Goal: Information Seeking & Learning: Learn about a topic

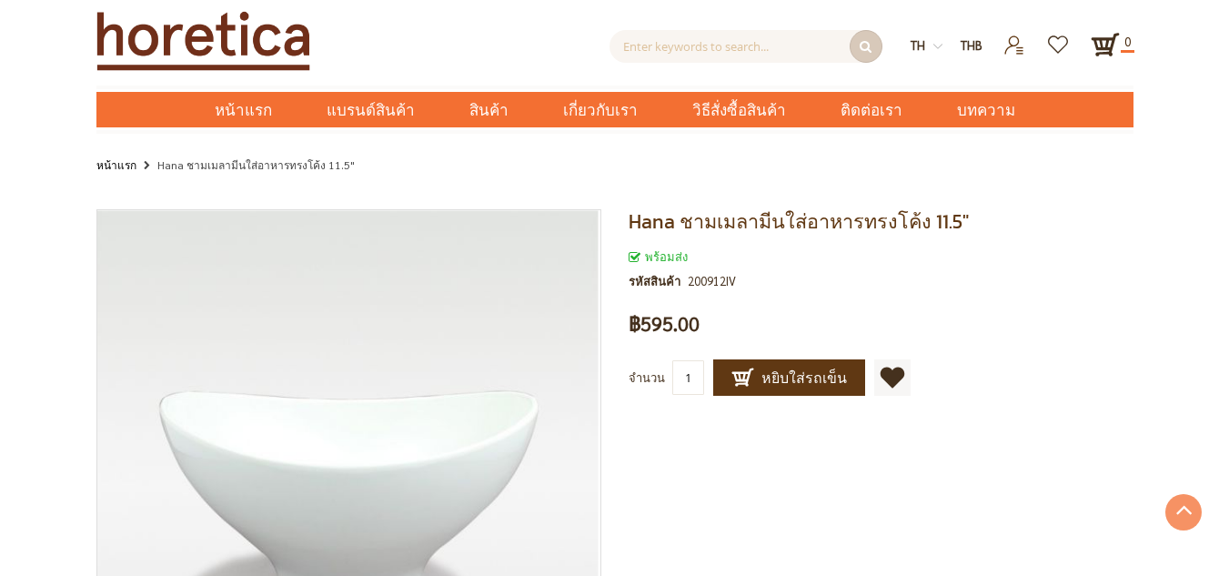
scroll to position [546, 0]
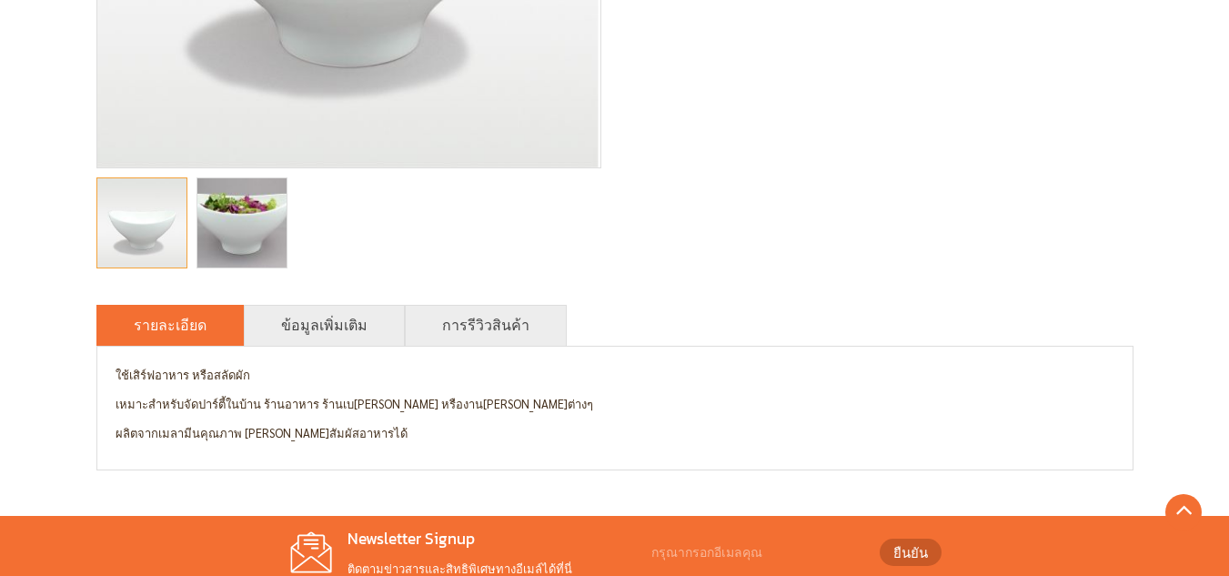
click at [287, 168] on div "melamine bowl, food bowl, extra large food bowl, salad bowl, extra large salad …" at bounding box center [241, 222] width 91 height 109
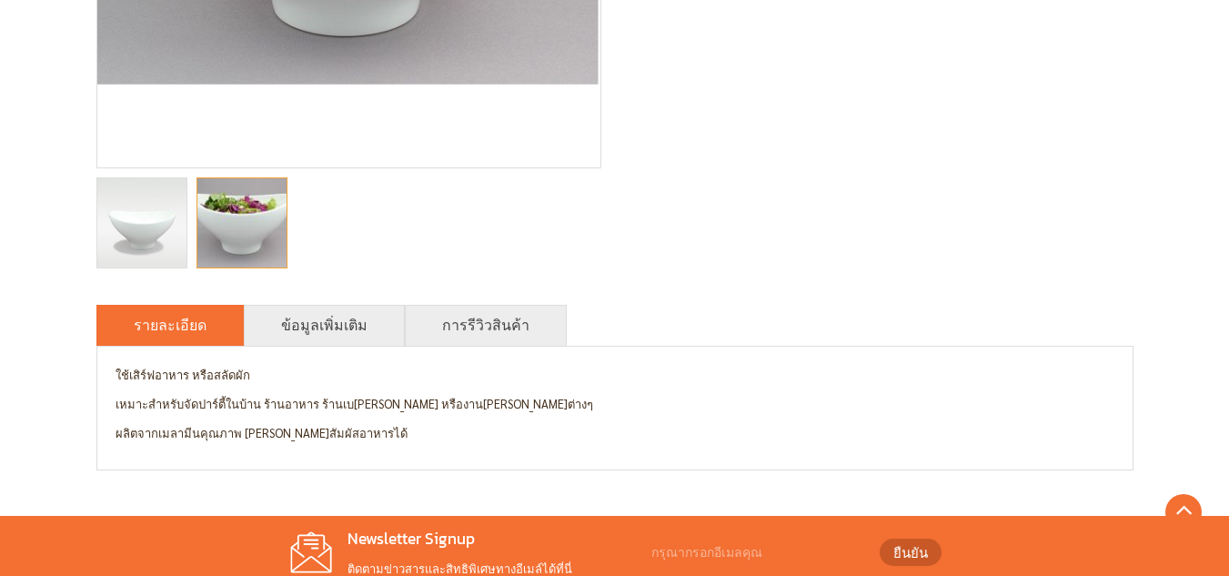
click at [268, 216] on img "melamine bowl, food bowl, extra large food bowl, salad bowl, extra large salad …" at bounding box center [242, 222] width 134 height 89
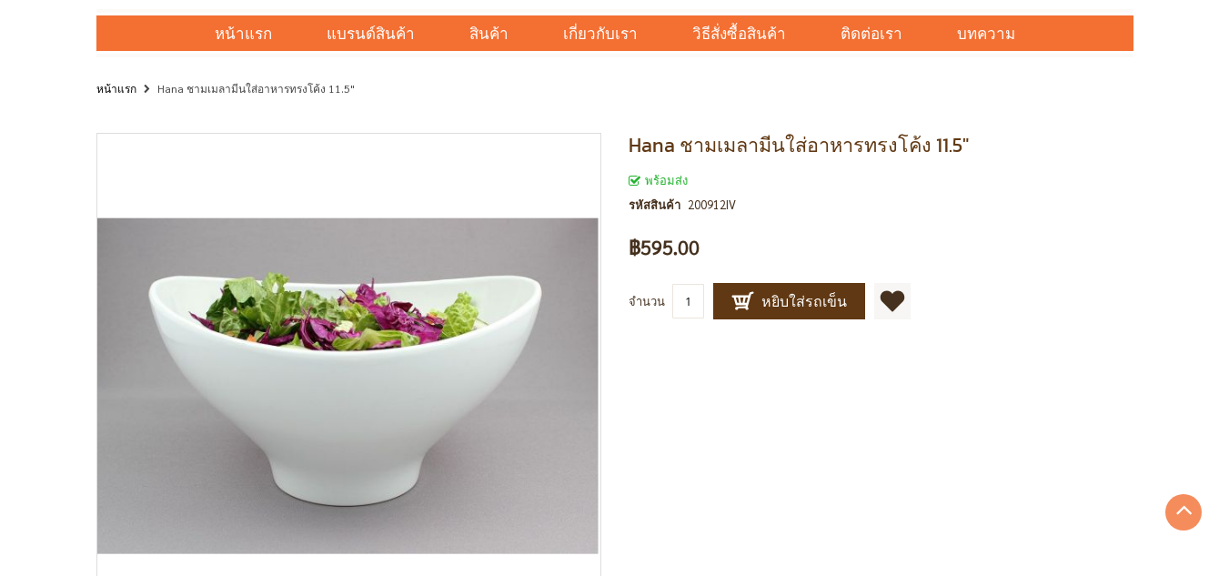
scroll to position [0, 0]
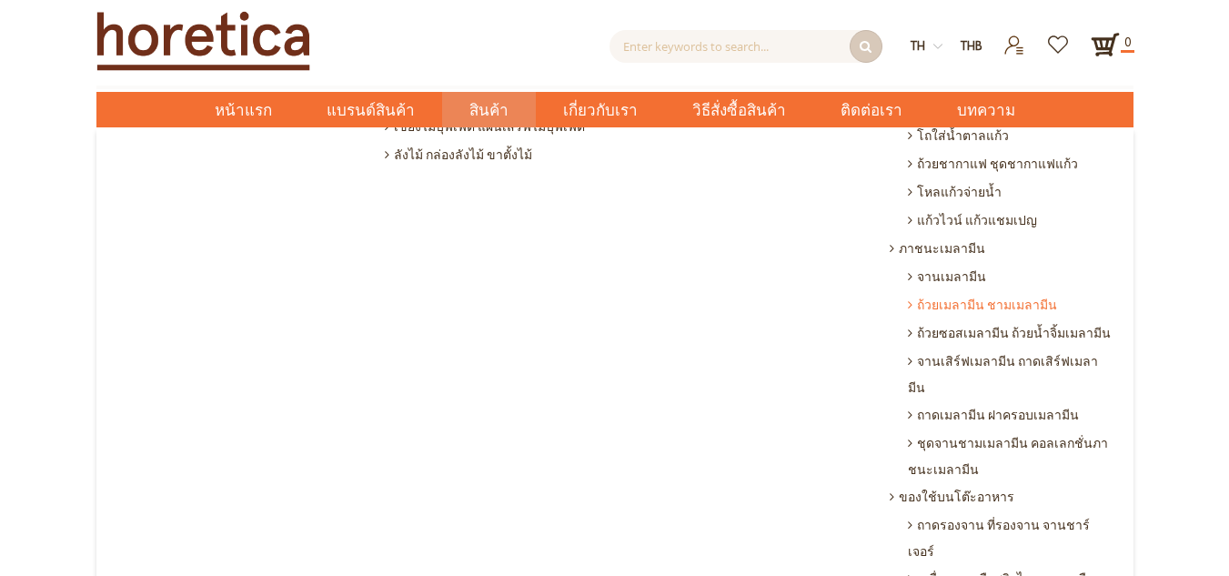
click at [951, 290] on span "ถ้วยเมลามีน ชามเมลามีน" at bounding box center [982, 304] width 149 height 28
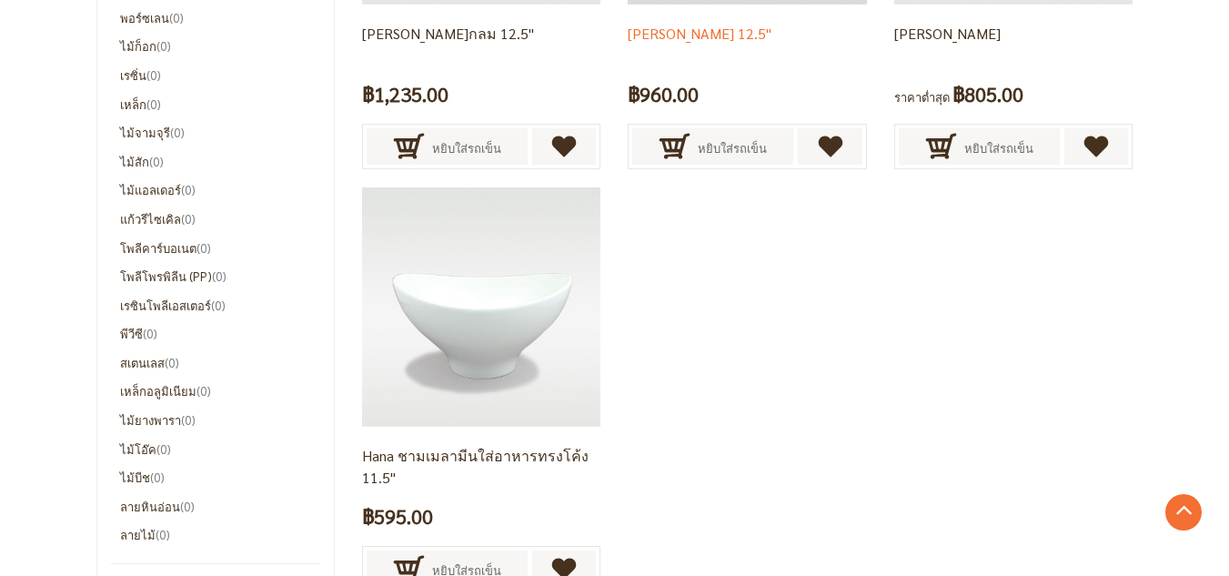
scroll to position [500, 0]
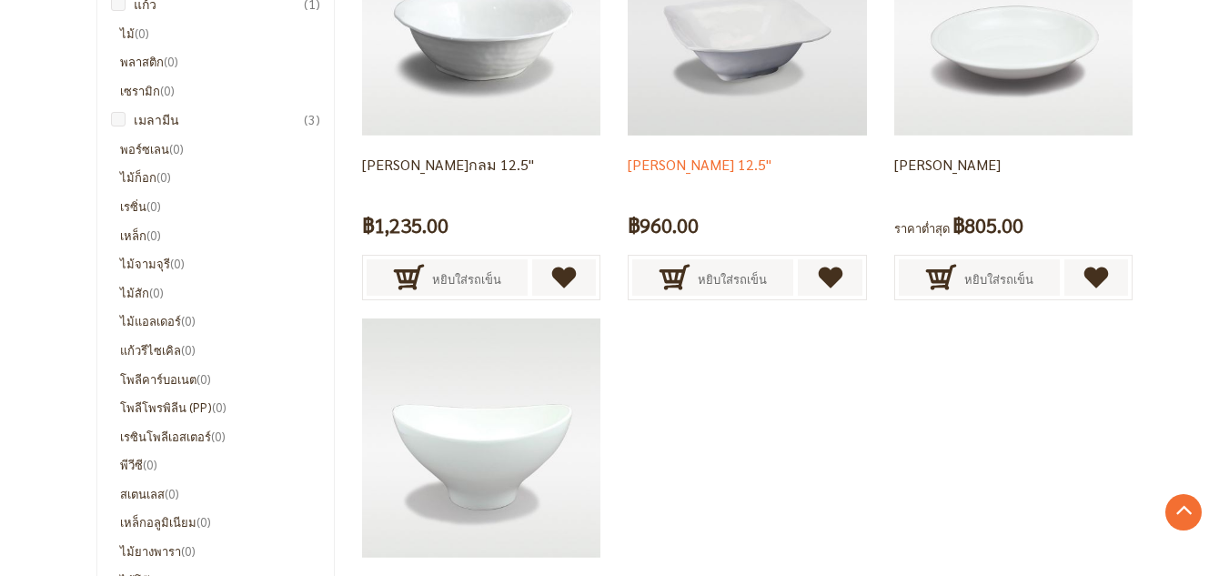
click at [780, 136] on div "Kang ชามเมลามีน 12.5" ฿960.00 หยิบใส่รถเข็น" at bounding box center [747, 221] width 238 height 170
click at [695, 43] on img at bounding box center [747, 15] width 238 height 238
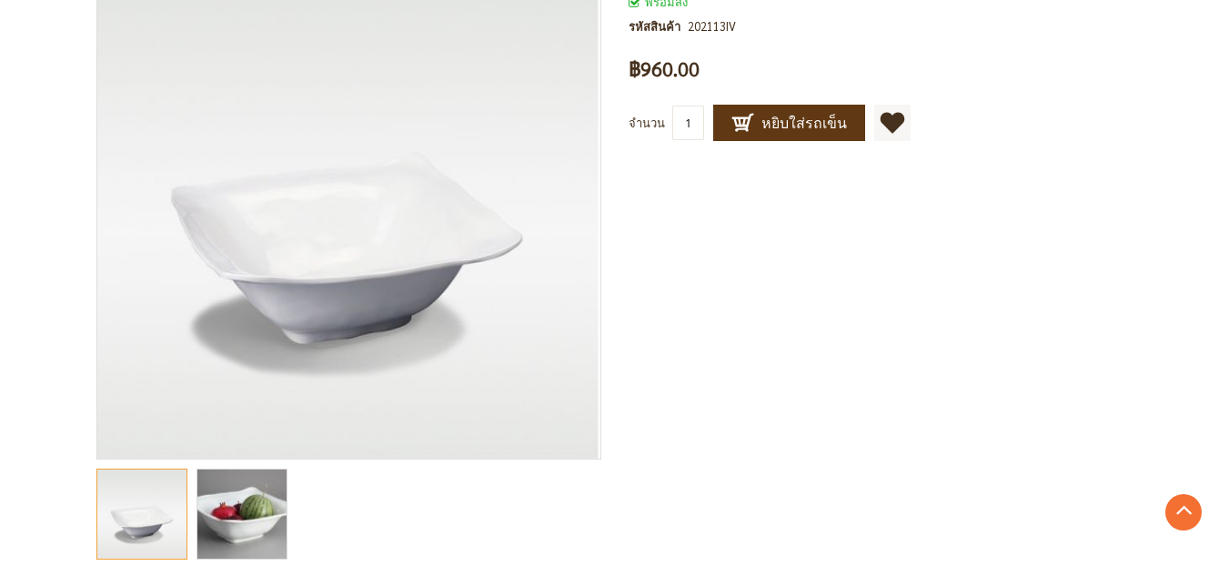
scroll to position [364, 0]
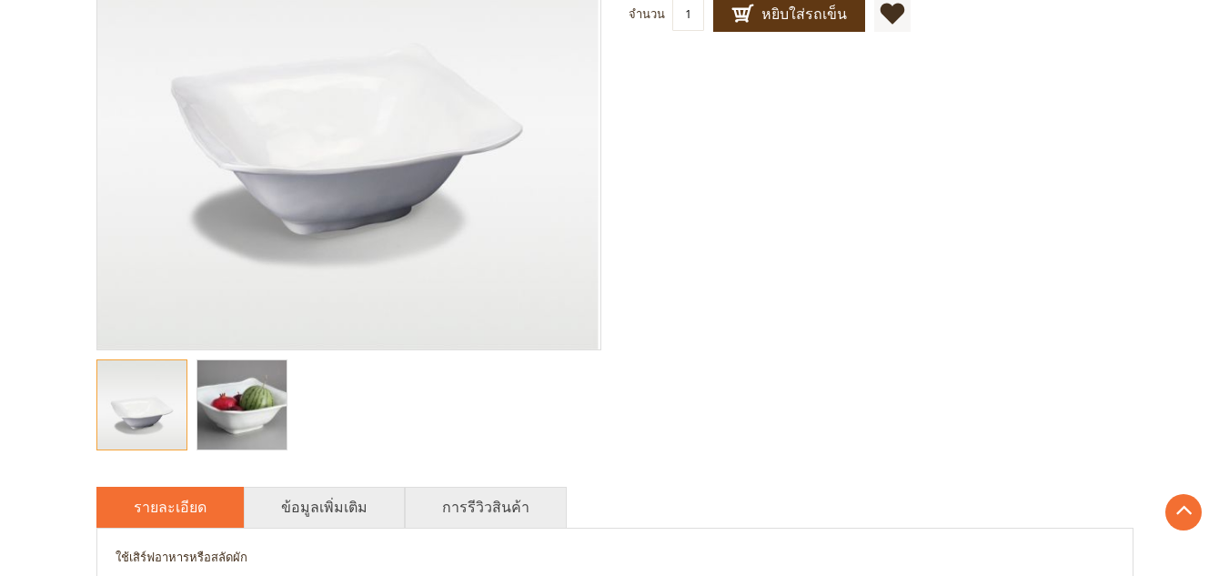
click at [265, 401] on img "melamine bowl, food bowl, extra large food bowl, salad bowl, extra large salad …" at bounding box center [242, 404] width 134 height 89
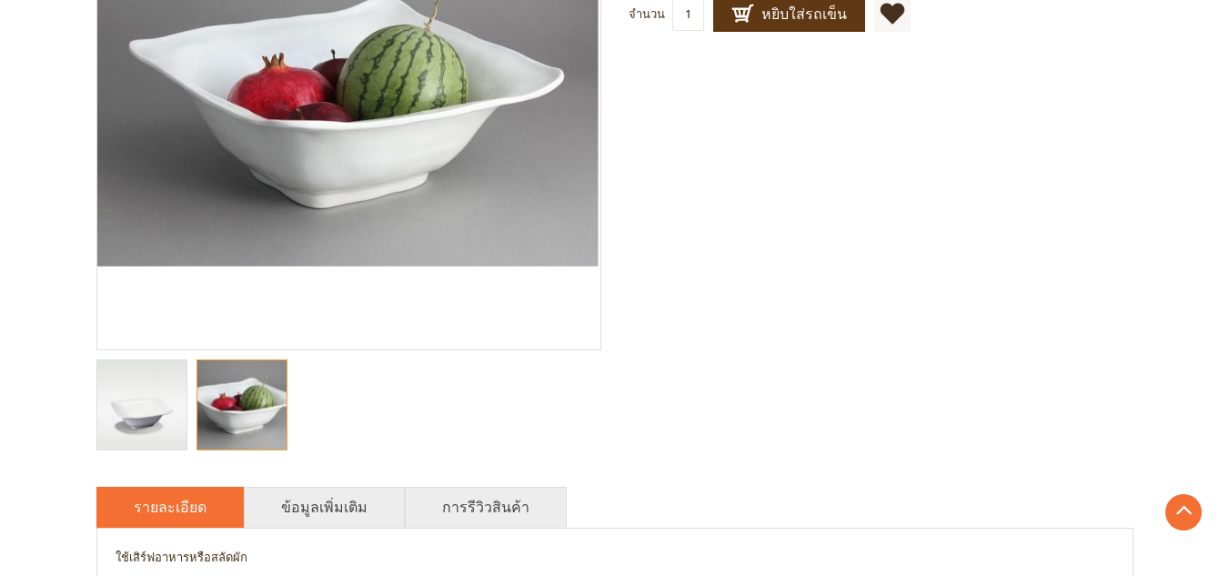
click at [162, 396] on img at bounding box center [141, 404] width 89 height 89
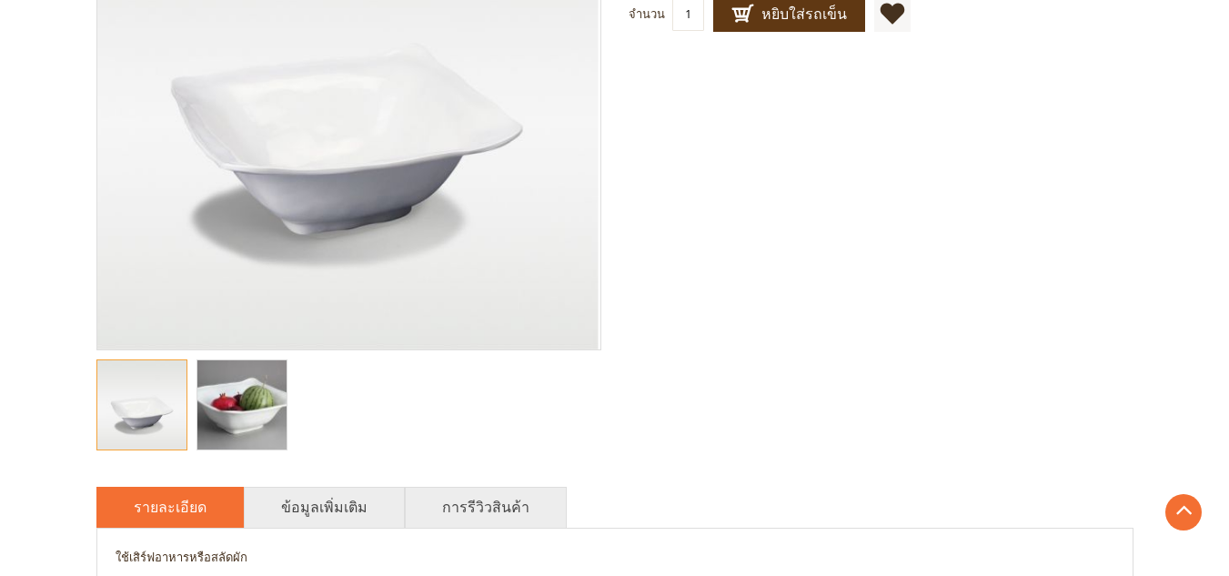
click at [251, 386] on img "melamine bowl, food bowl, extra large food bowl, salad bowl, extra large salad …" at bounding box center [242, 404] width 134 height 89
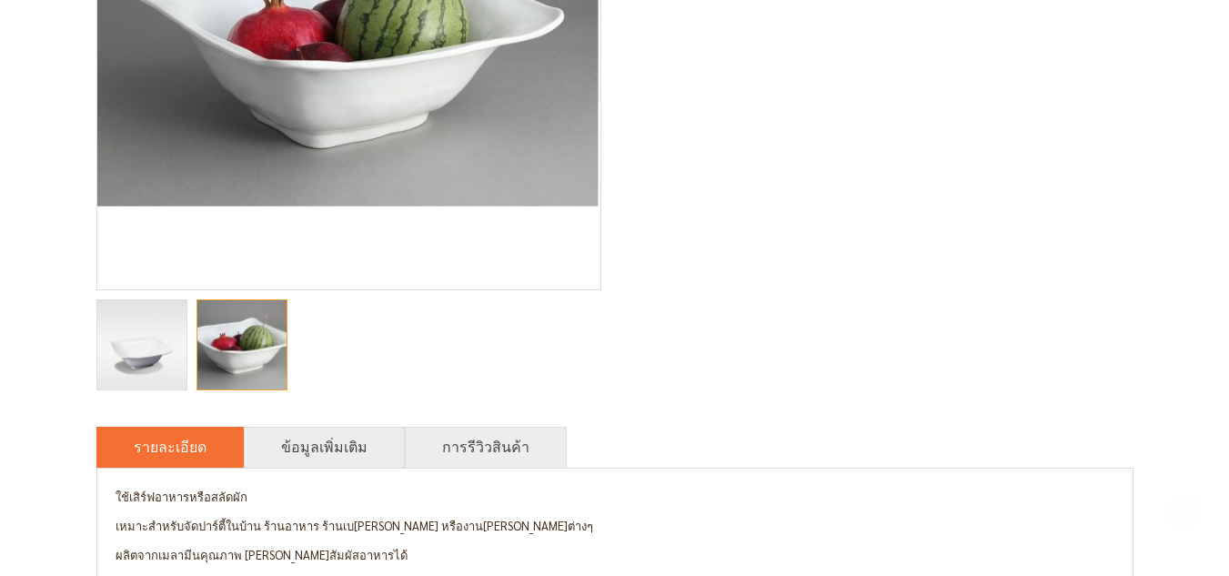
scroll to position [455, 0]
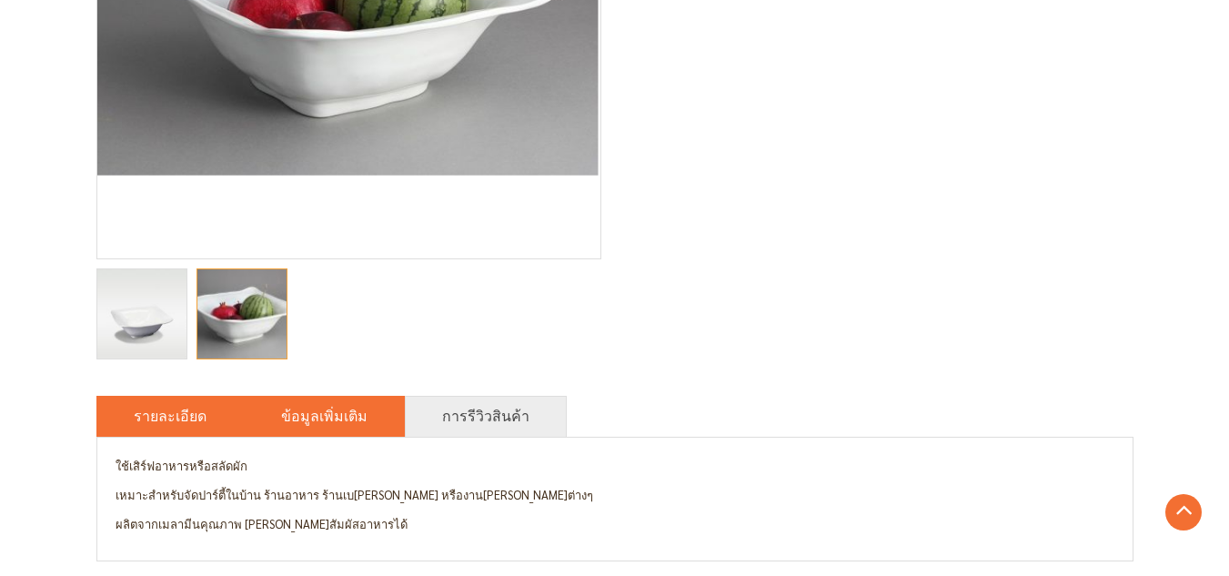
click at [327, 420] on link "ข้อมูลเพิ่มเติม" at bounding box center [324, 416] width 86 height 22
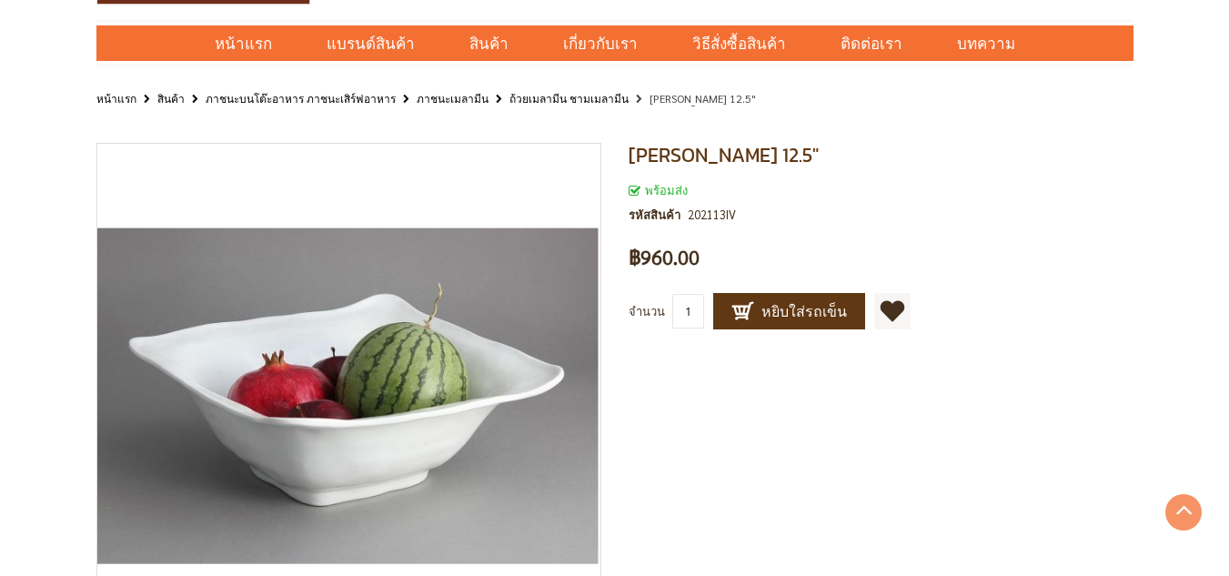
scroll to position [0, 0]
